Goal: Check status: Check status

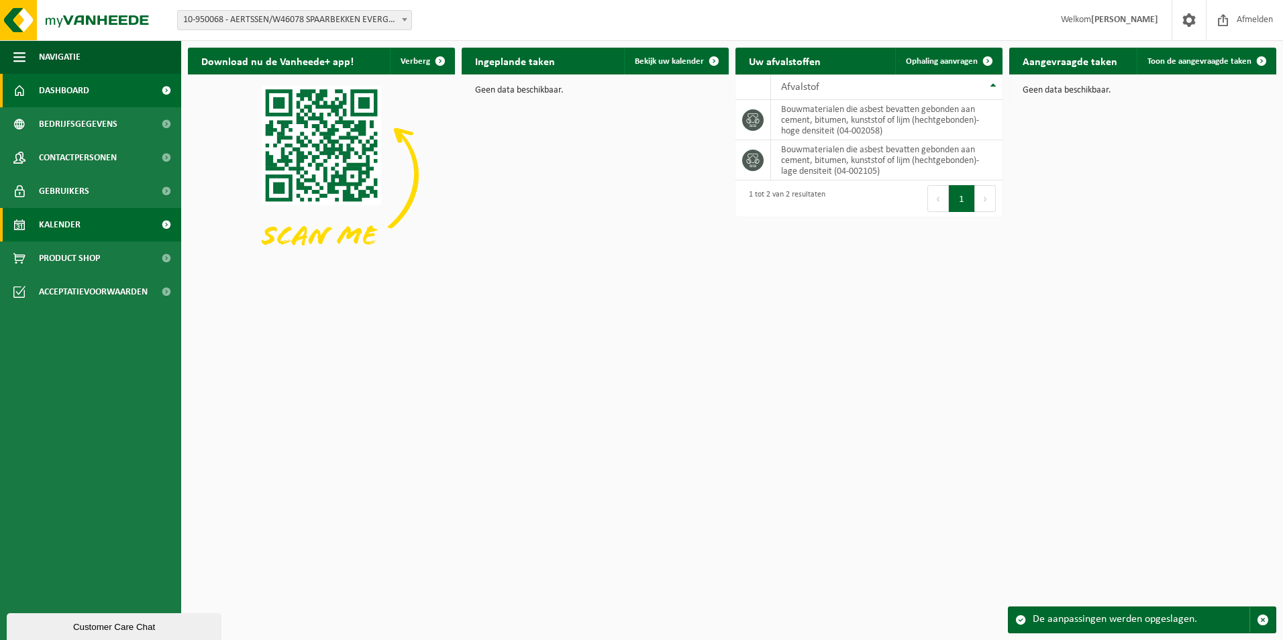
click at [164, 223] on span at bounding box center [166, 225] width 30 height 34
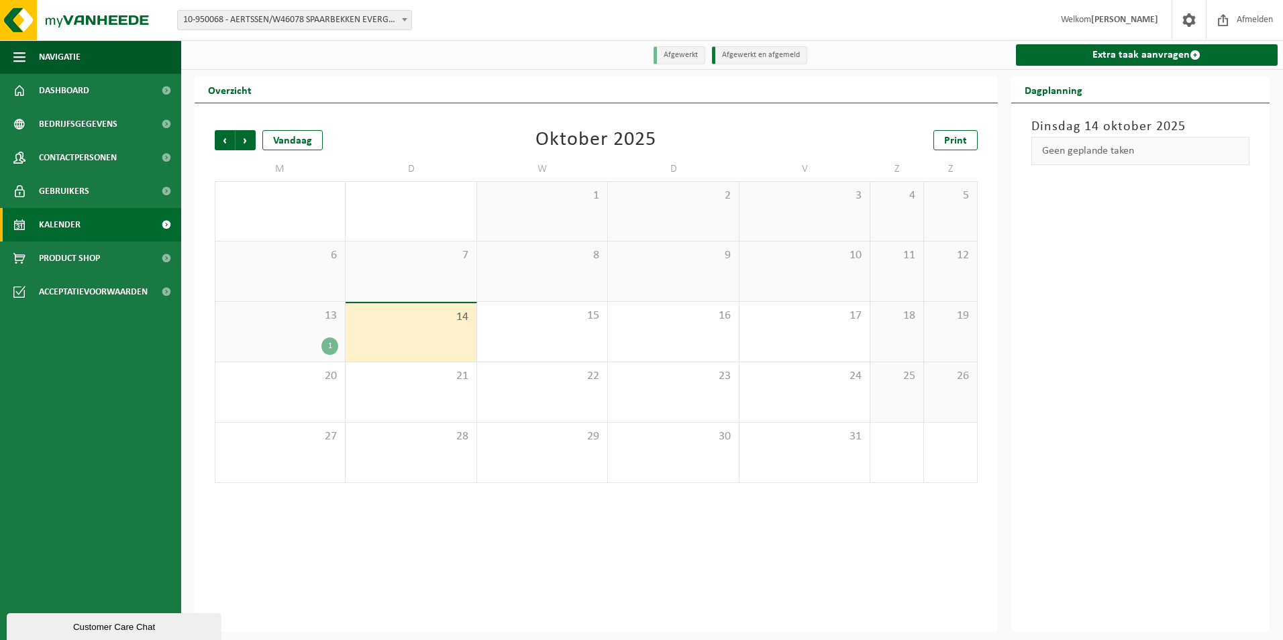
click at [329, 347] on div "1" at bounding box center [329, 345] width 17 height 17
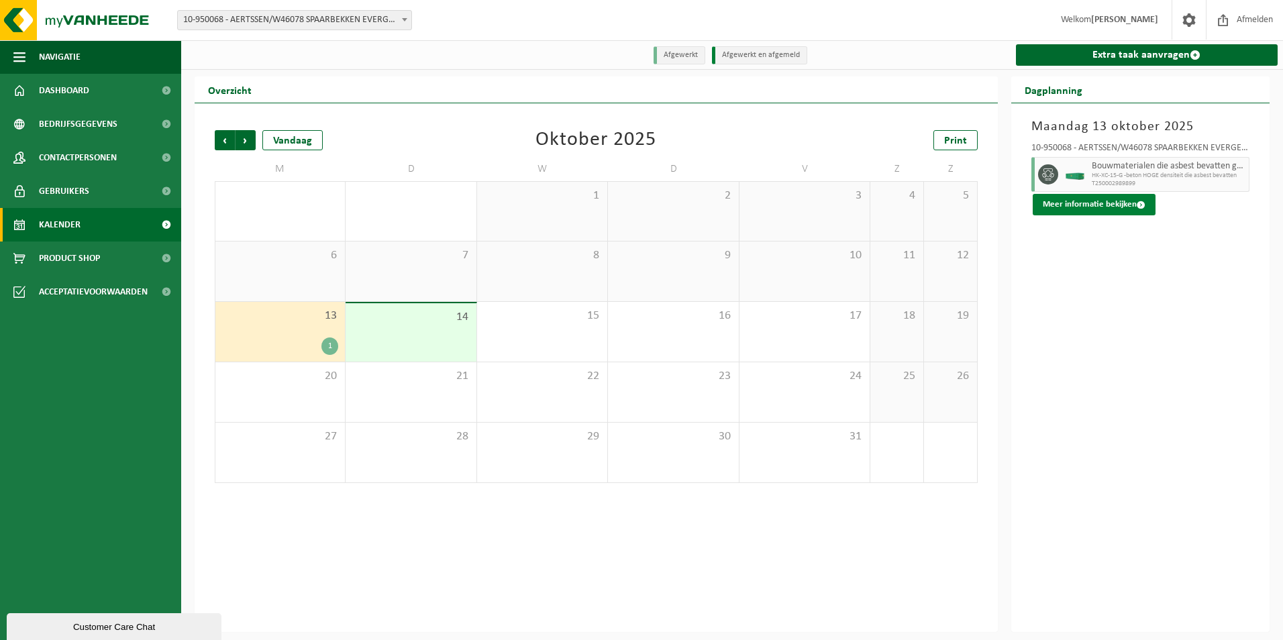
click at [1140, 205] on span at bounding box center [1141, 205] width 9 height 9
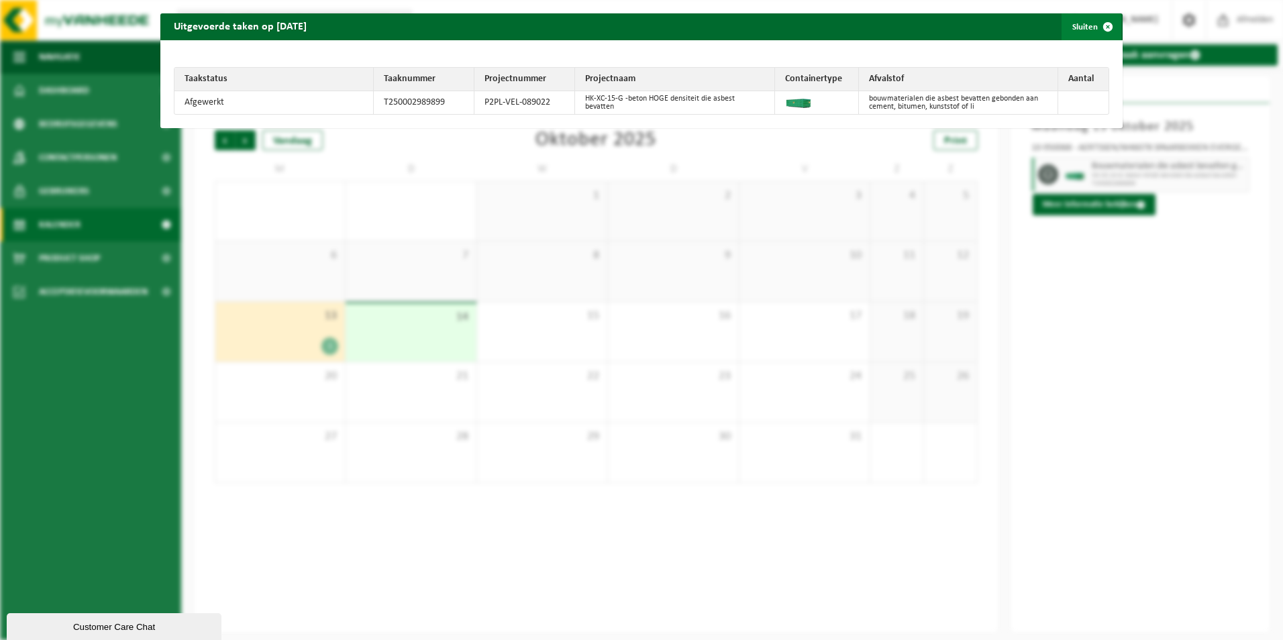
click at [1097, 27] on span "button" at bounding box center [1107, 26] width 27 height 27
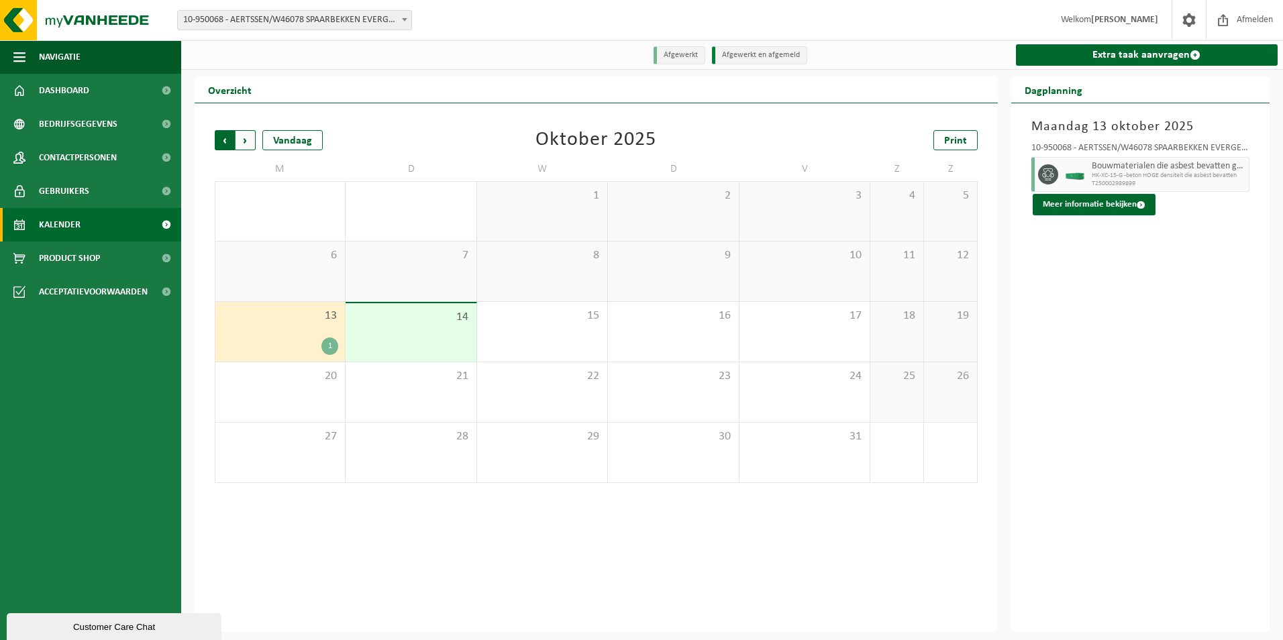
click at [244, 144] on span "Volgende" at bounding box center [246, 140] width 20 height 20
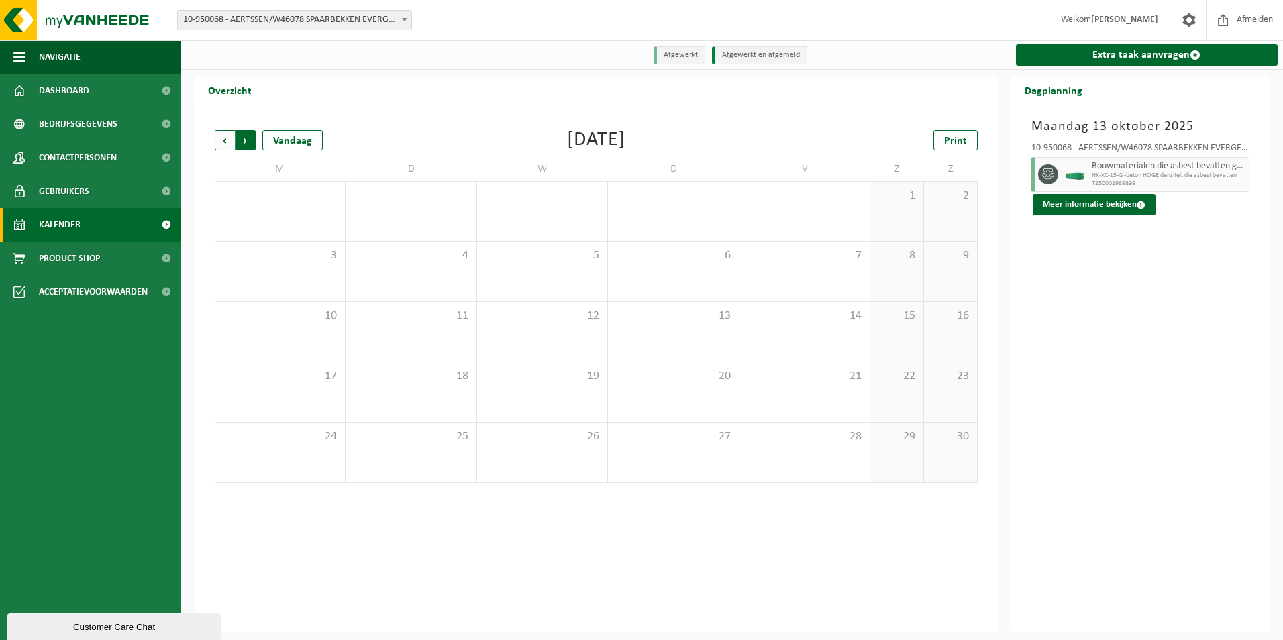
click at [225, 143] on span "Vorige" at bounding box center [225, 140] width 20 height 20
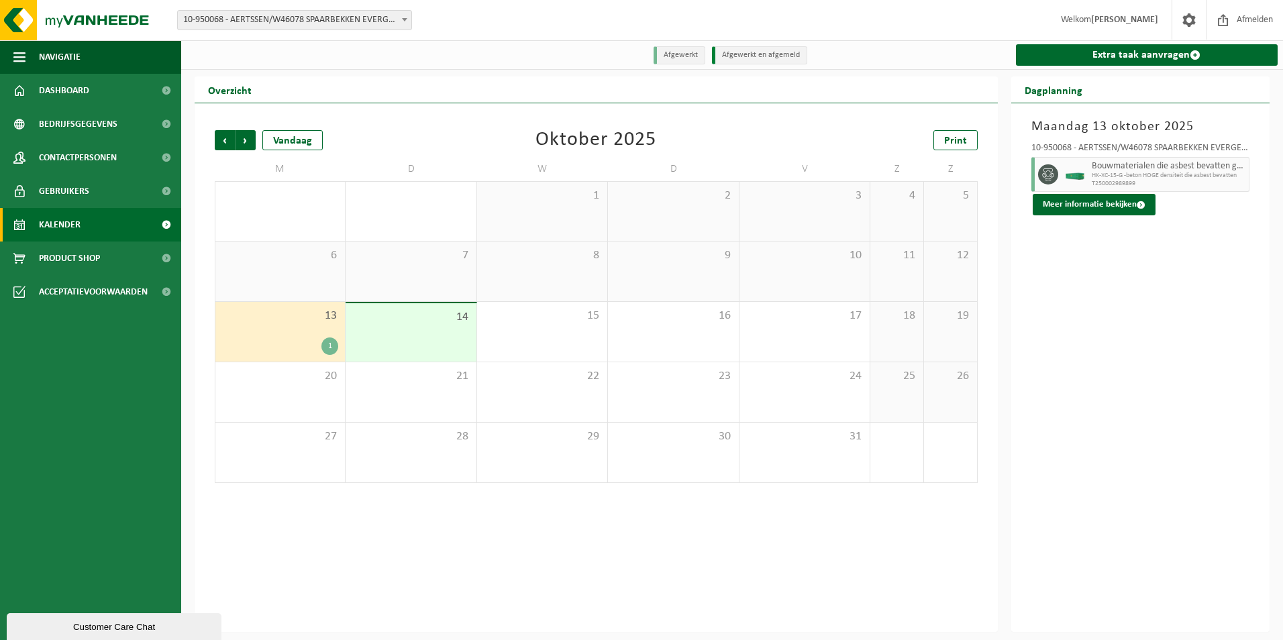
click at [325, 347] on div "1" at bounding box center [329, 345] width 17 height 17
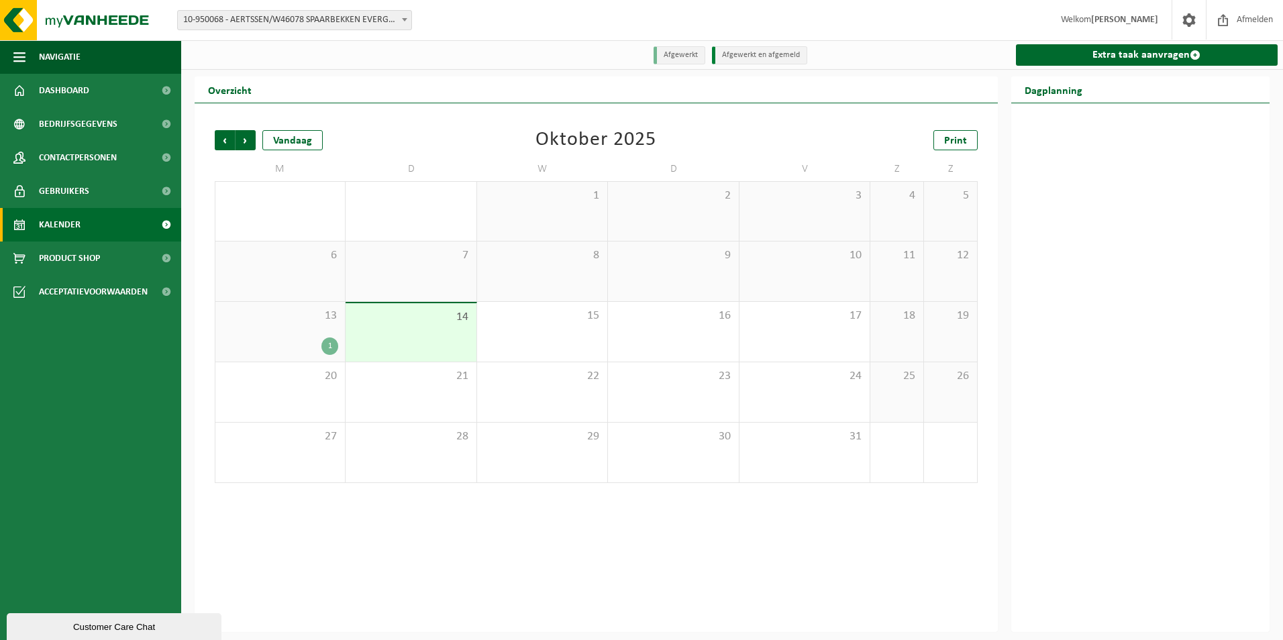
click at [325, 347] on div "1" at bounding box center [329, 345] width 17 height 17
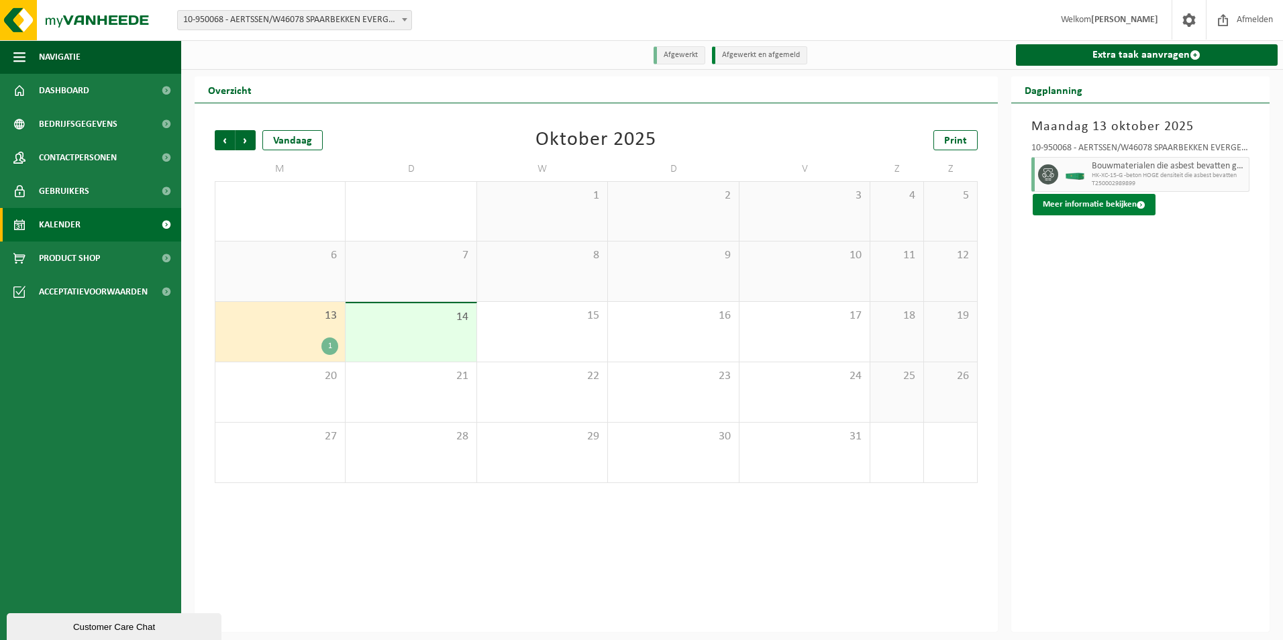
click at [1124, 205] on button "Meer informatie bekijken" at bounding box center [1094, 204] width 123 height 21
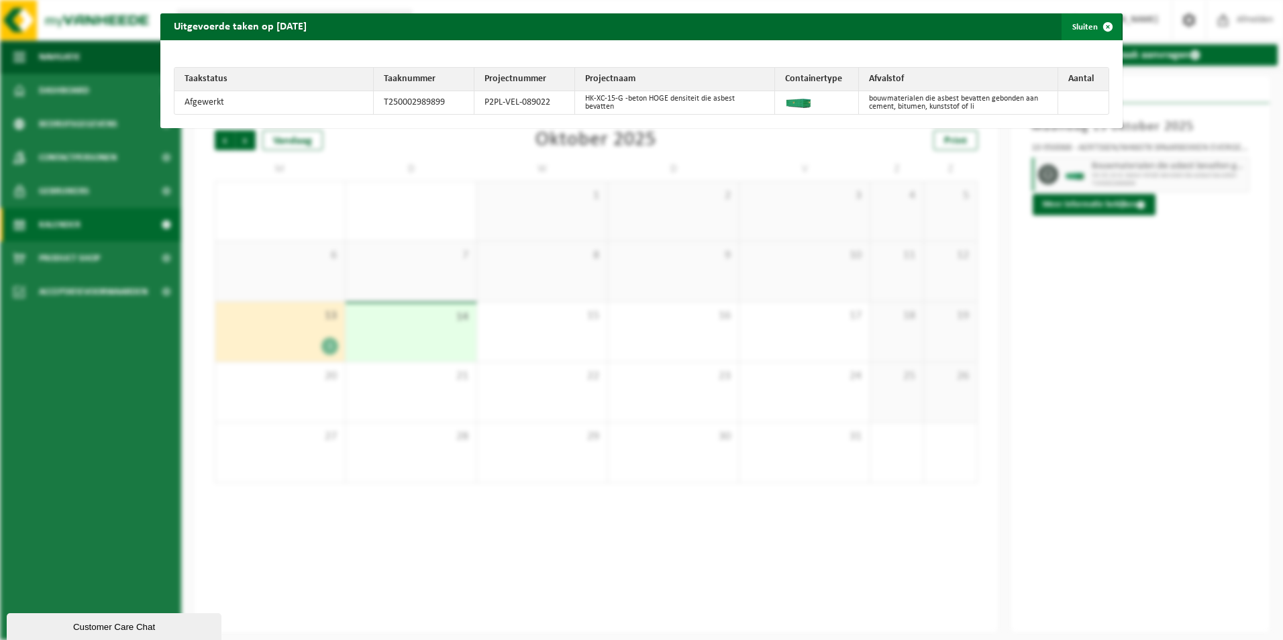
click at [1097, 26] on span "button" at bounding box center [1107, 26] width 27 height 27
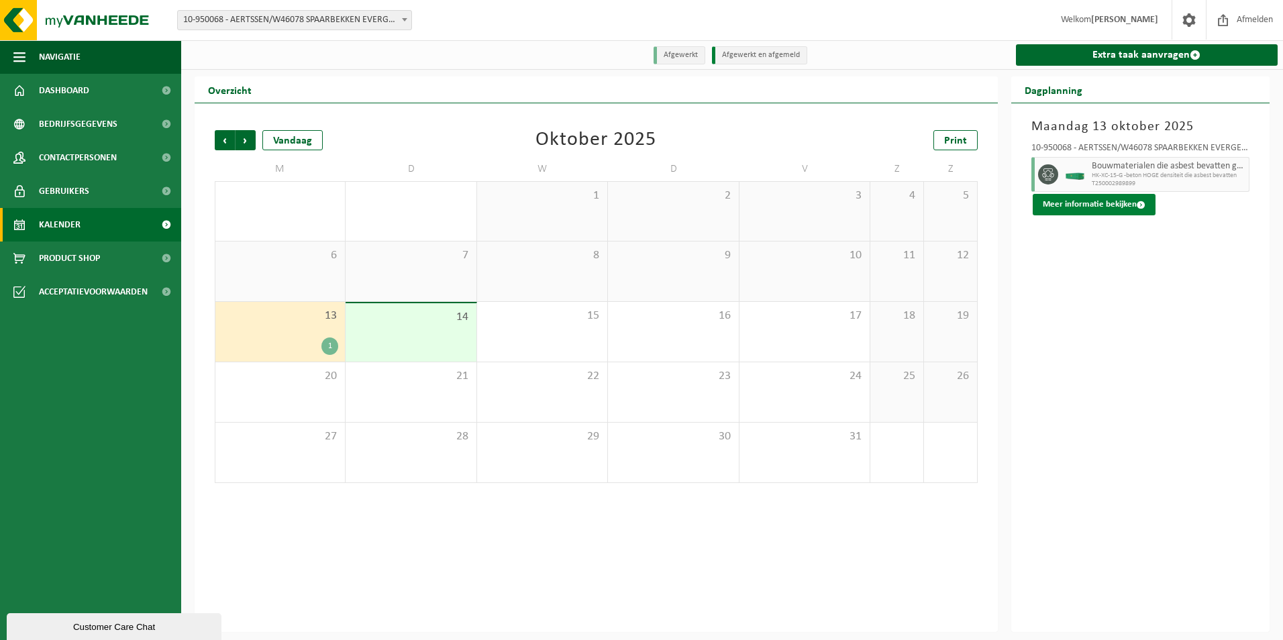
click at [1137, 205] on span at bounding box center [1141, 205] width 9 height 9
